Goal: Task Accomplishment & Management: Use online tool/utility

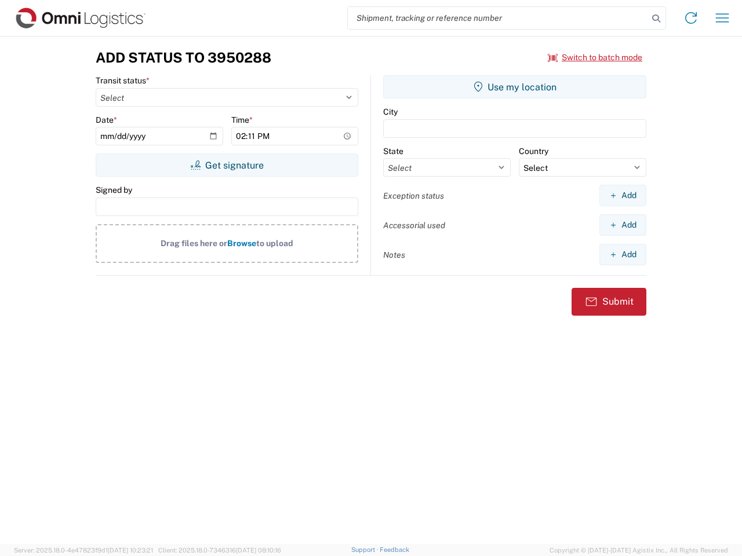
click at [498, 18] on input "search" at bounding box center [498, 18] width 300 height 22
click at [656, 19] on icon at bounding box center [656, 18] width 16 height 16
click at [691, 18] on icon at bounding box center [691, 18] width 19 height 19
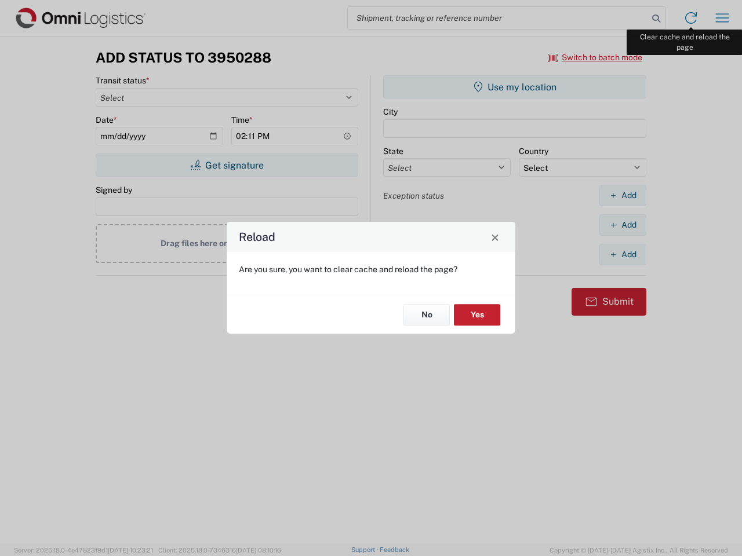
click at [722, 18] on div "Reload Are you sure, you want to clear cache and reload the page? No Yes" at bounding box center [371, 278] width 742 height 556
click at [595, 57] on div "Reload Are you sure, you want to clear cache and reload the page? No Yes" at bounding box center [371, 278] width 742 height 556
click at [227, 165] on div "Reload Are you sure, you want to clear cache and reload the page? No Yes" at bounding box center [371, 278] width 742 height 556
click at [515, 87] on div "Reload Are you sure, you want to clear cache and reload the page? No Yes" at bounding box center [371, 278] width 742 height 556
click at [622, 195] on div "Reload Are you sure, you want to clear cache and reload the page? No Yes" at bounding box center [371, 278] width 742 height 556
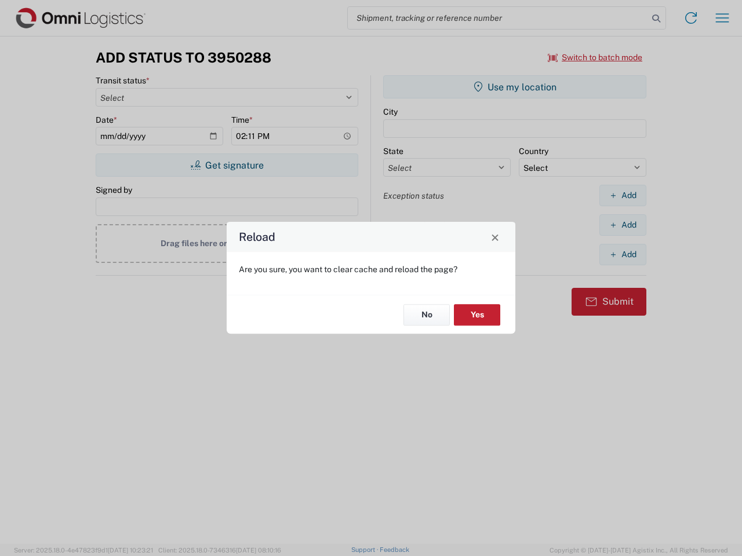
click at [622, 225] on div "Reload Are you sure, you want to clear cache and reload the page? No Yes" at bounding box center [371, 278] width 742 height 556
click at [622, 254] on div "Reload Are you sure, you want to clear cache and reload the page? No Yes" at bounding box center [371, 278] width 742 height 556
